Goal: Task Accomplishment & Management: Manage account settings

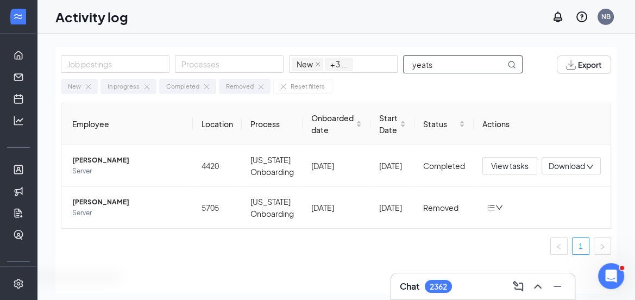
click at [373, 80] on div "Job postings Processes New In progress Completed Removed + 3 ... yeats Export N…" at bounding box center [335, 75] width 561 height 56
type input "i"
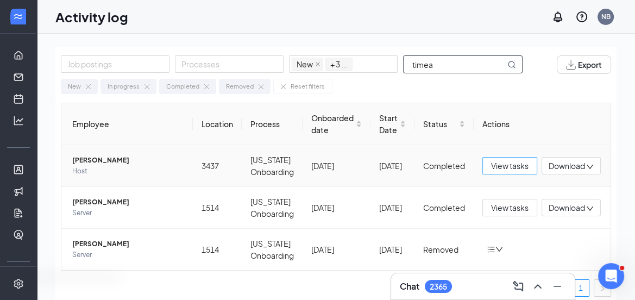
type input "timea"
click at [492, 163] on span "View tasks" at bounding box center [509, 166] width 37 height 12
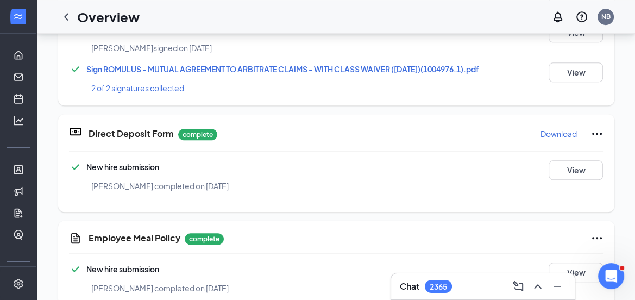
scroll to position [988, 0]
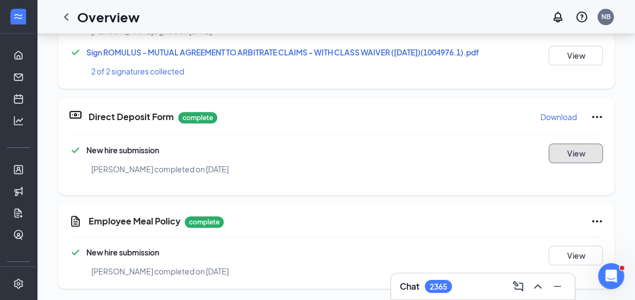
click at [569, 153] on button "View" at bounding box center [576, 153] width 54 height 20
